Goal: Information Seeking & Learning: Learn about a topic

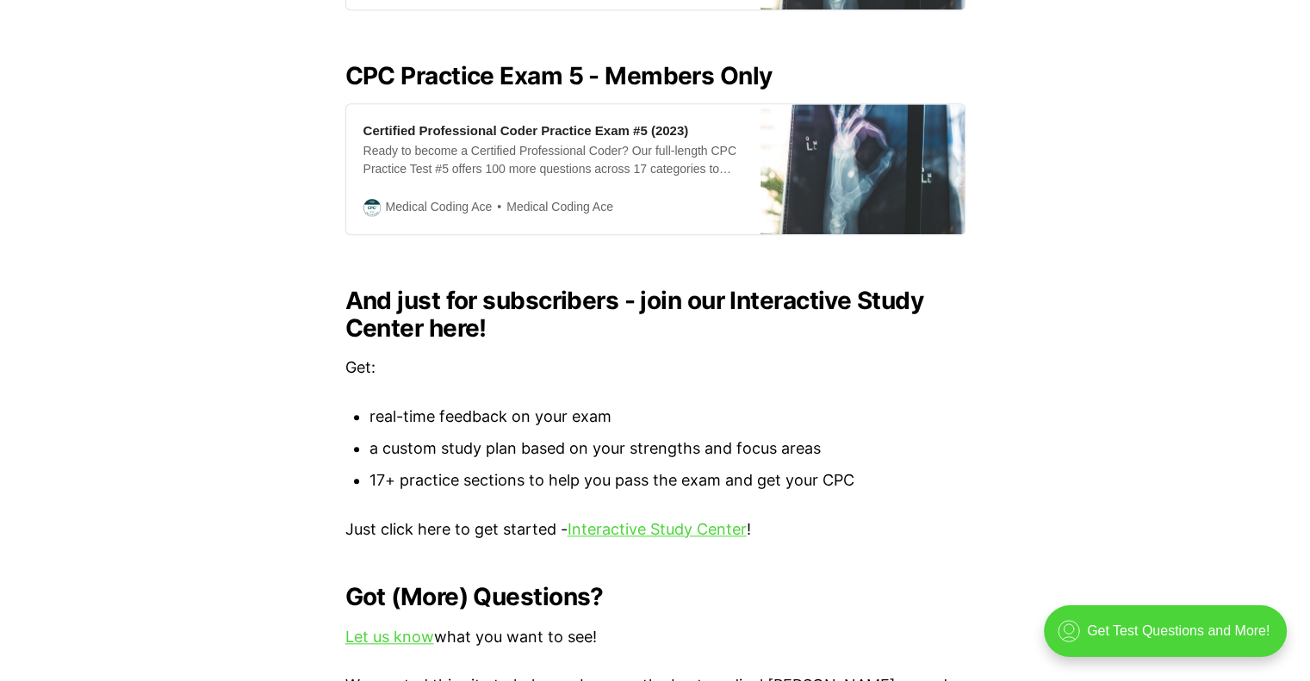
scroll to position [1722, 0]
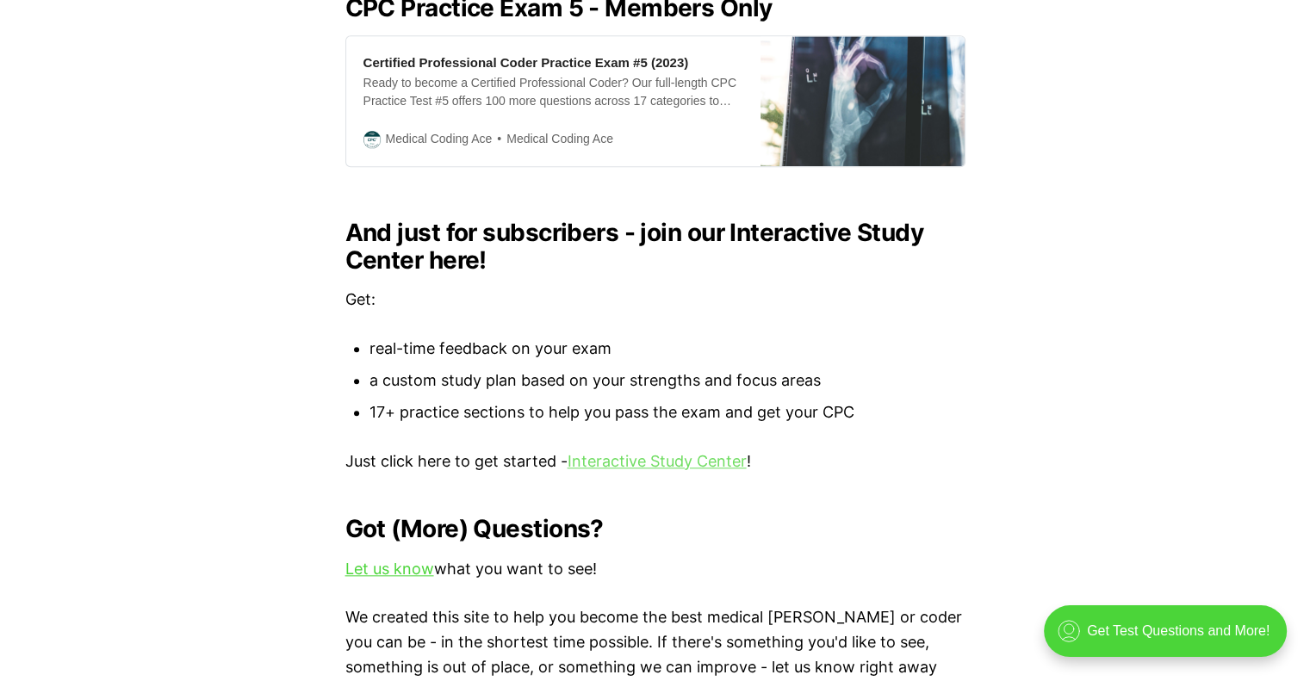
click at [658, 452] on link "Interactive Study Center" at bounding box center [657, 461] width 179 height 18
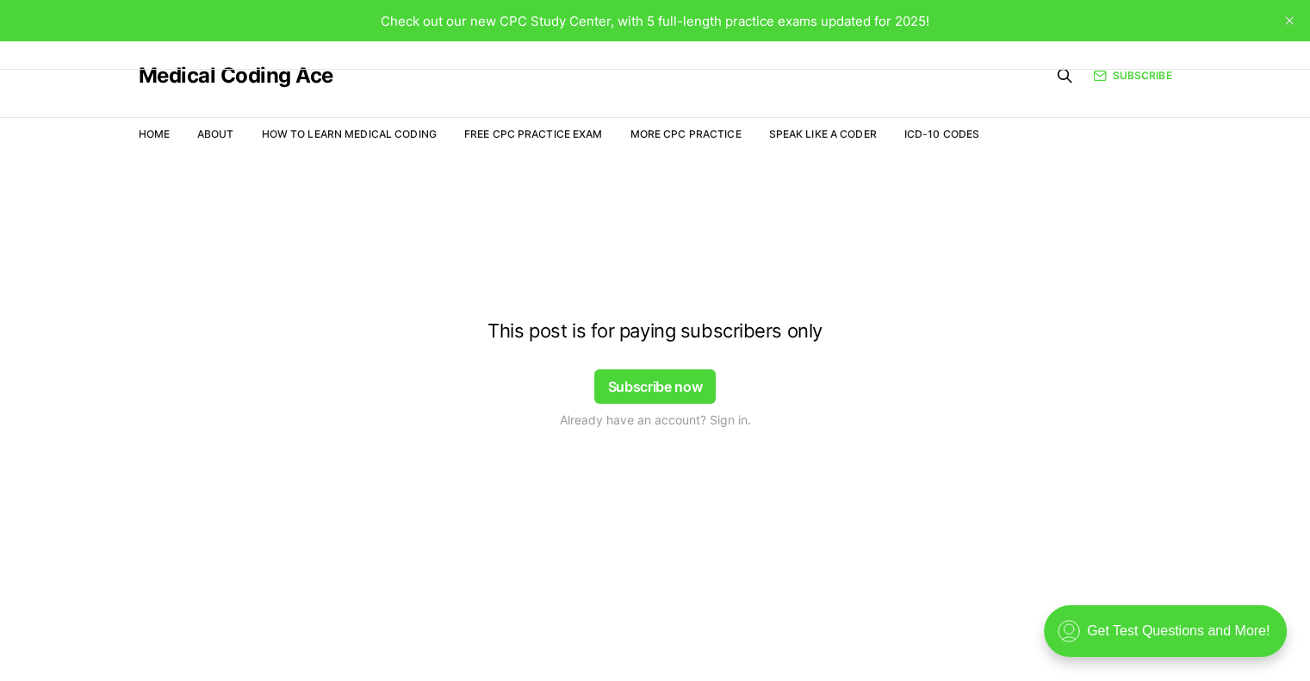
click at [666, 388] on button "Subscribe now" at bounding box center [655, 387] width 122 height 34
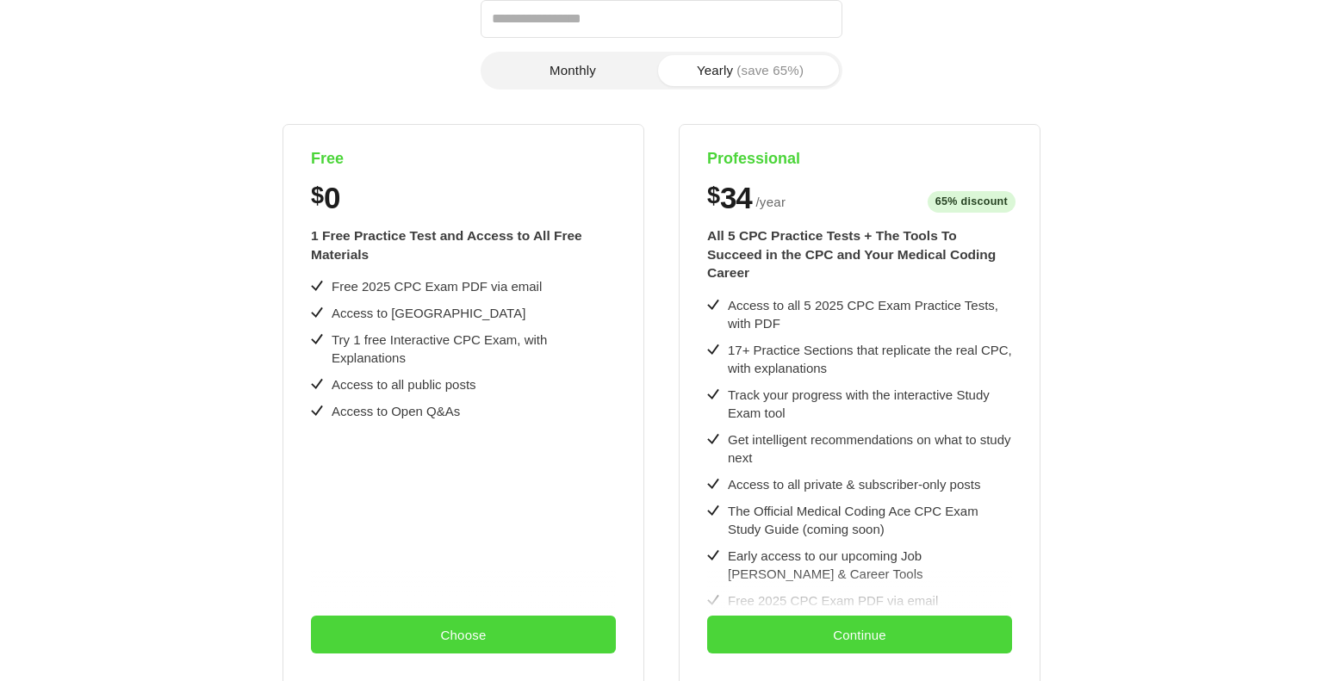
scroll to position [276, 0]
